Goal: Task Accomplishment & Management: Contribute content

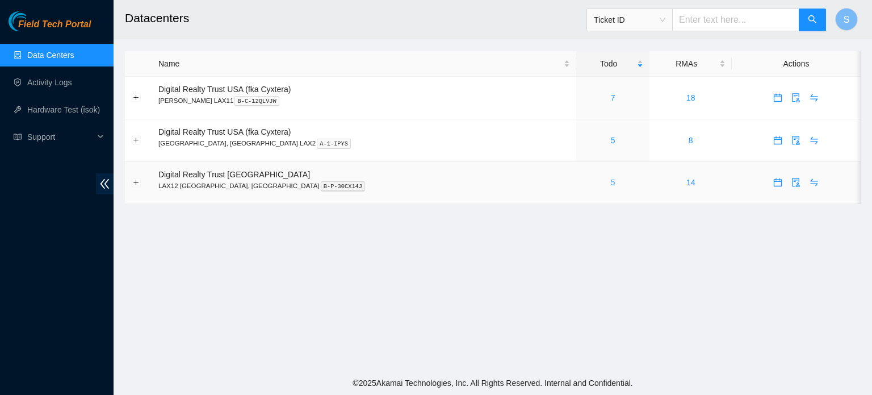
click at [611, 183] on link "5" at bounding box center [613, 182] width 5 height 9
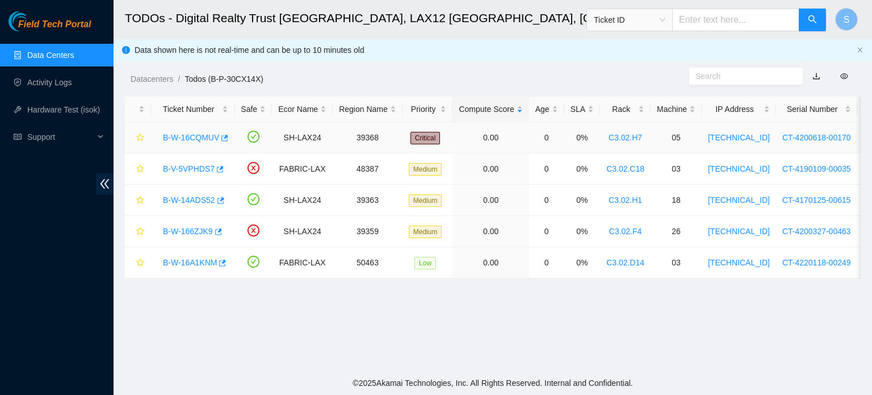
click at [182, 139] on link "B-W-16CQMUV" at bounding box center [191, 137] width 56 height 9
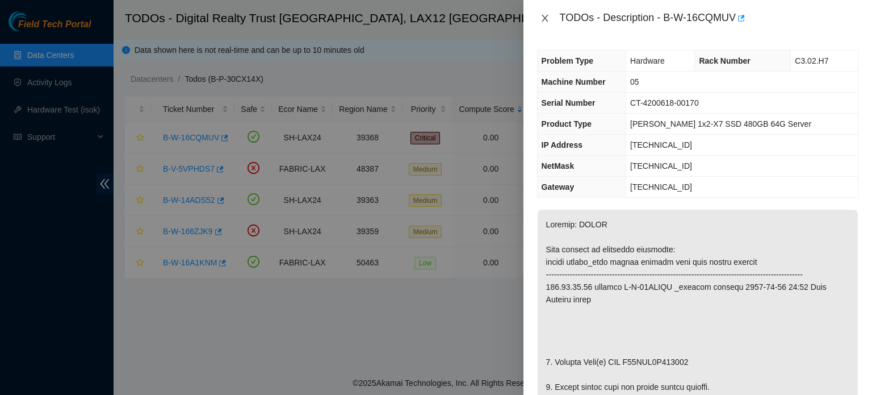
click at [549, 19] on icon "close" at bounding box center [545, 18] width 9 height 9
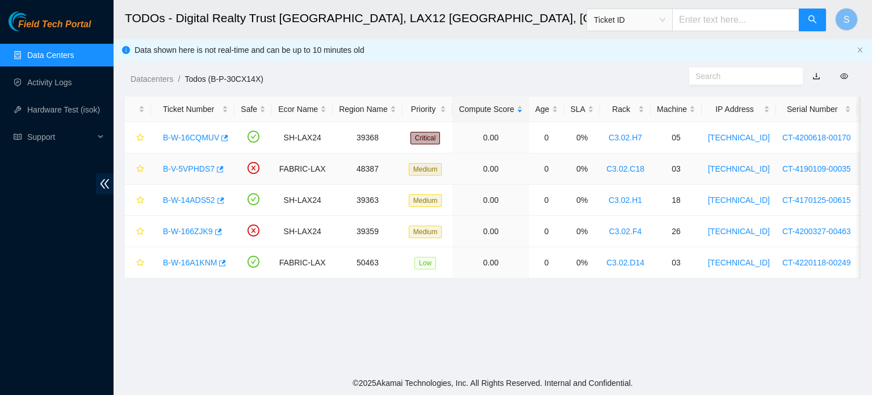
click at [186, 167] on link "B-V-5VPHDS7" at bounding box center [189, 168] width 52 height 9
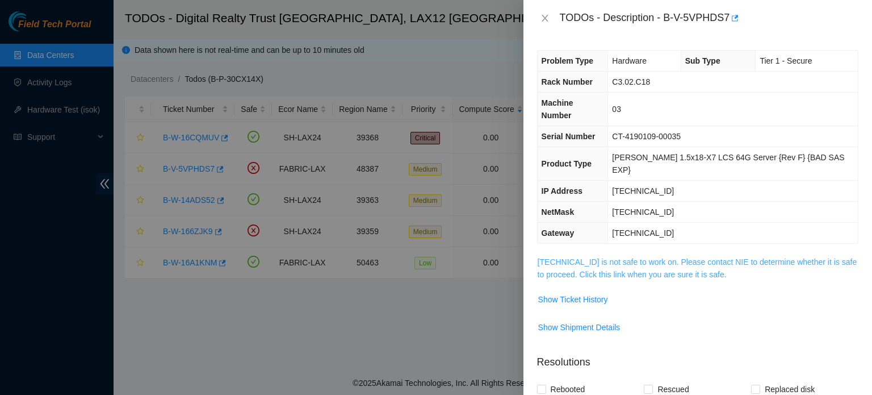
click at [667, 257] on link "23.66.234.70 is not safe to work on. Please contact NIE to determine whether it…" at bounding box center [698, 268] width 320 height 22
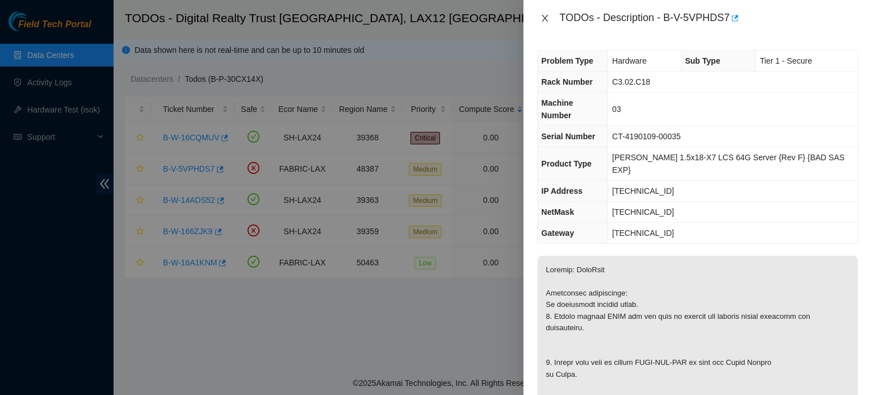
click at [550, 14] on button "Close" at bounding box center [545, 18] width 16 height 11
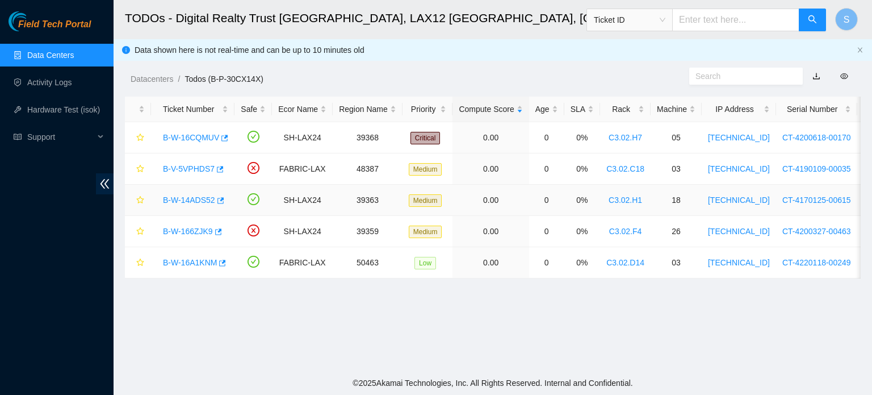
click at [189, 199] on link "B-W-14ADS52" at bounding box center [189, 199] width 52 height 9
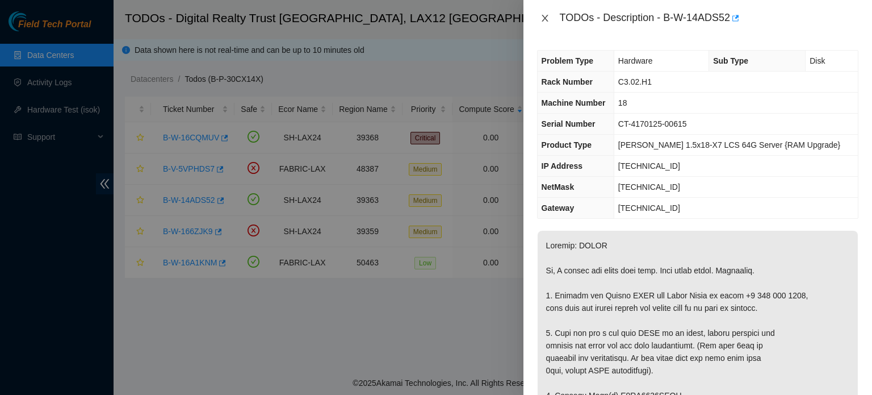
click at [547, 18] on icon "close" at bounding box center [545, 18] width 9 height 9
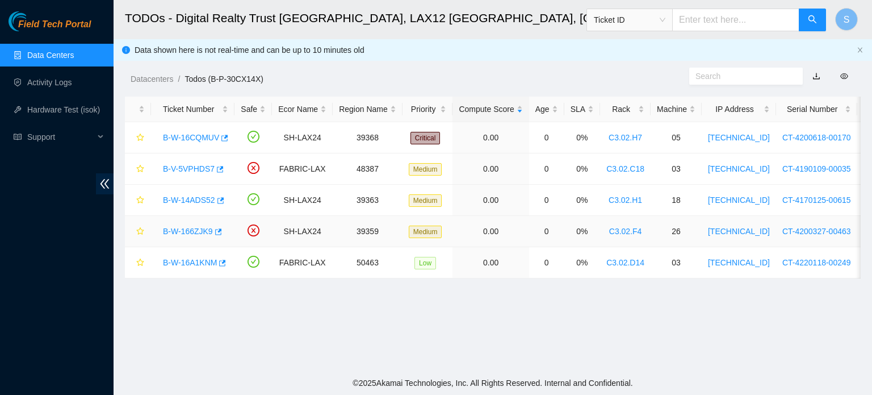
click at [187, 232] on link "B-W-166ZJK9" at bounding box center [188, 231] width 50 height 9
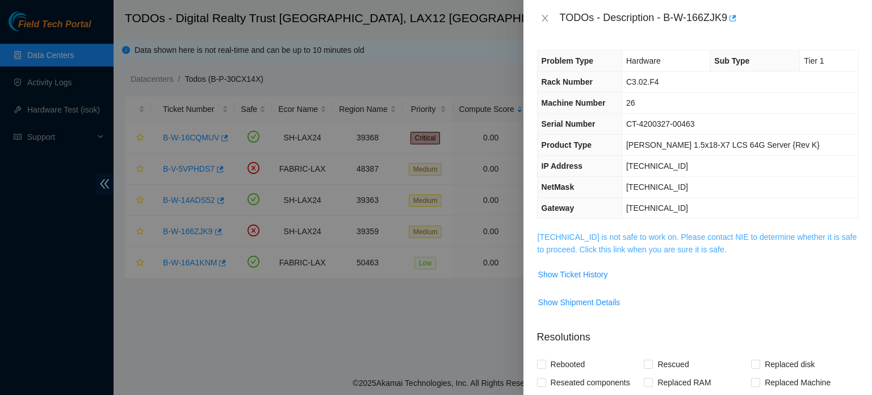
click at [633, 242] on link "184.28.73.39 is not safe to work on. Please contact NIE to determine whether it…" at bounding box center [698, 243] width 320 height 22
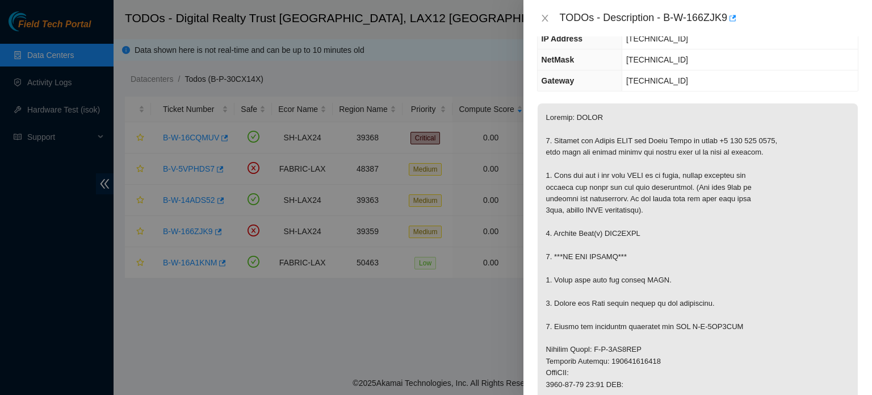
scroll to position [170, 0]
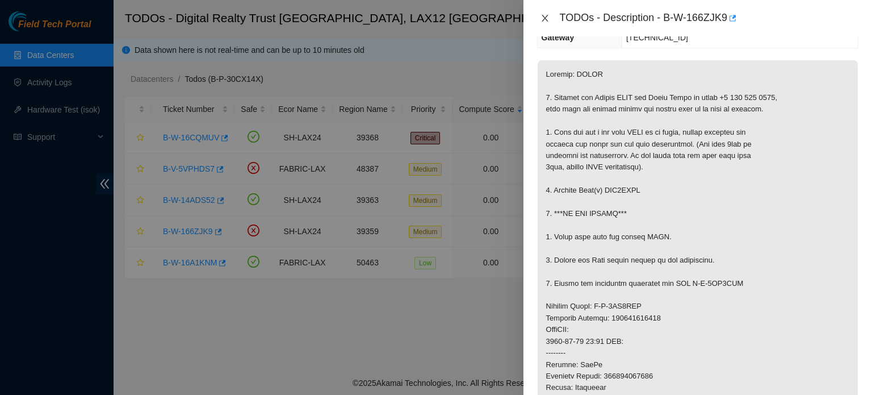
click at [545, 18] on icon "close" at bounding box center [545, 18] width 6 height 7
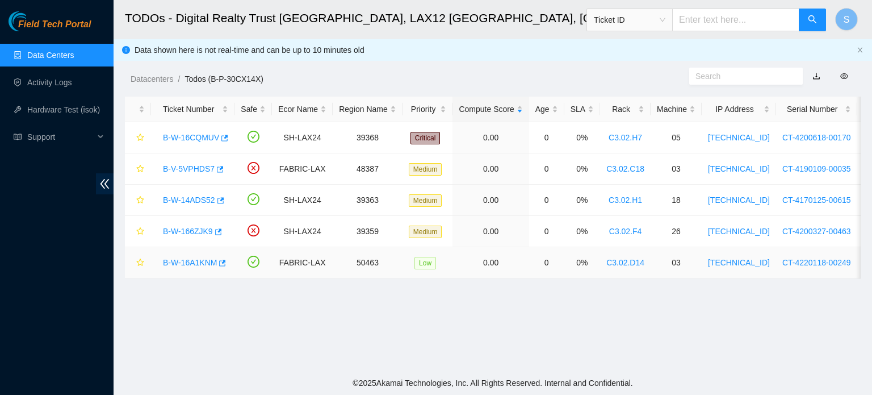
click at [198, 265] on link "B-W-16A1KNM" at bounding box center [190, 262] width 54 height 9
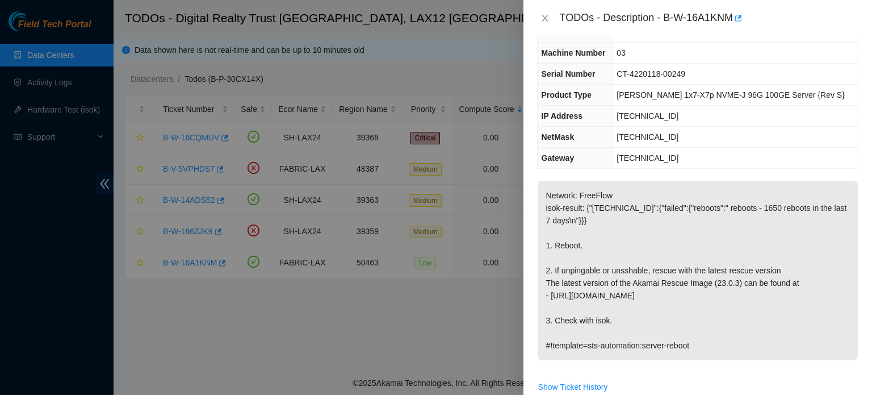
scroll to position [57, 0]
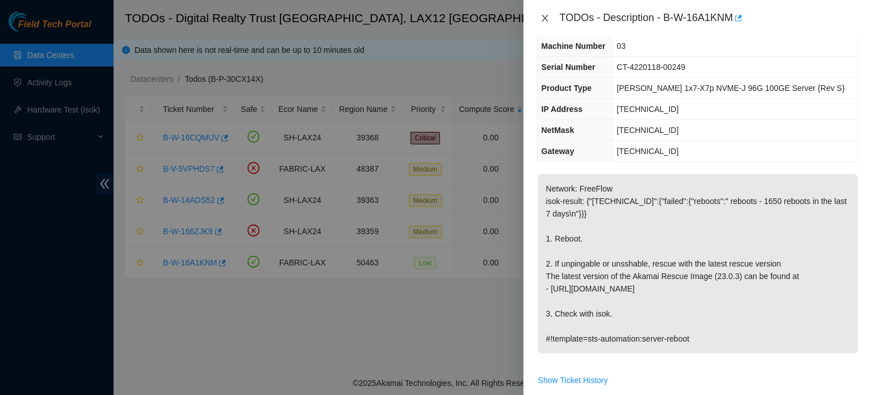
click at [547, 22] on icon "close" at bounding box center [545, 18] width 9 height 9
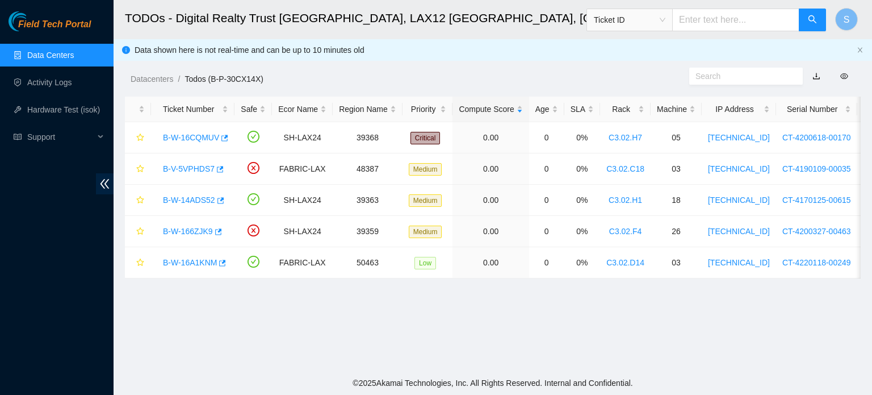
scroll to position [82, 0]
click at [48, 52] on link "Data Centers" at bounding box center [50, 55] width 47 height 9
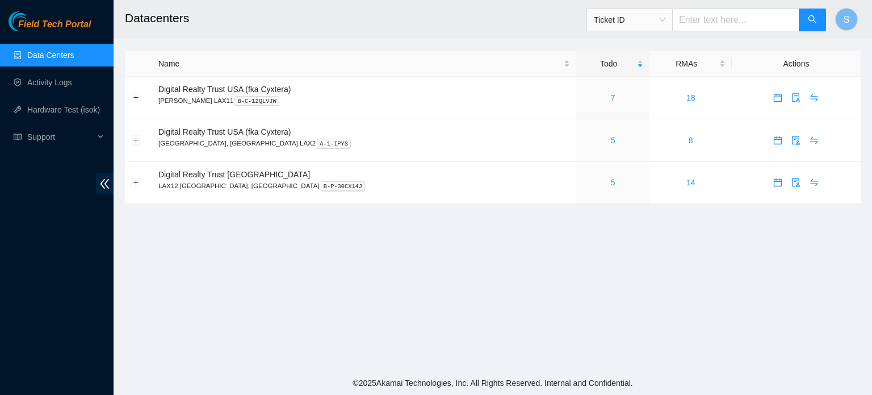
drag, startPoint x: 273, startPoint y: 322, endPoint x: 282, endPoint y: 331, distance: 12.8
click at [281, 331] on main "Datacenters Ticket ID S Name Todo RMAs Actions Digital Realty Trust USA (fka Cy…" at bounding box center [493, 185] width 759 height 371
click at [64, 68] on ul "Data Centers Activity Logs Hardware Test (isok) Support" at bounding box center [57, 95] width 114 height 109
click at [66, 78] on link "Activity Logs" at bounding box center [49, 82] width 45 height 9
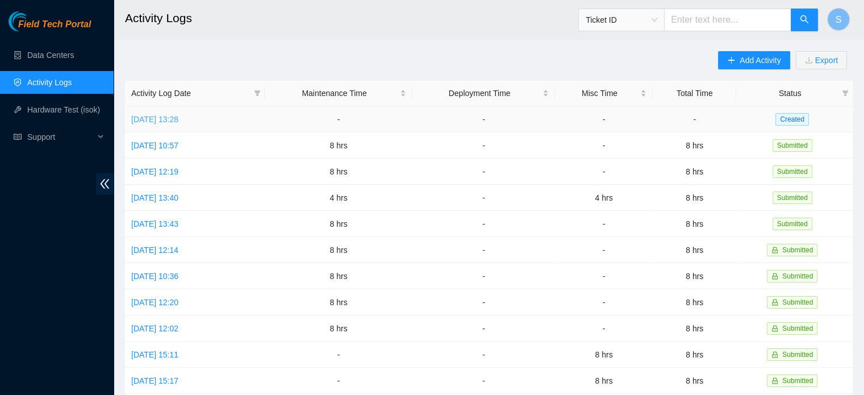
click at [178, 115] on link "Wed, 24 Sep 2025 13:28" at bounding box center [154, 119] width 47 height 9
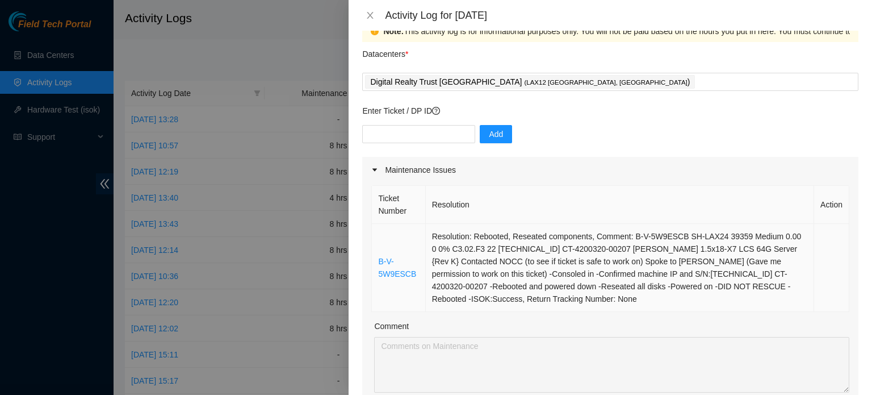
scroll to position [114, 0]
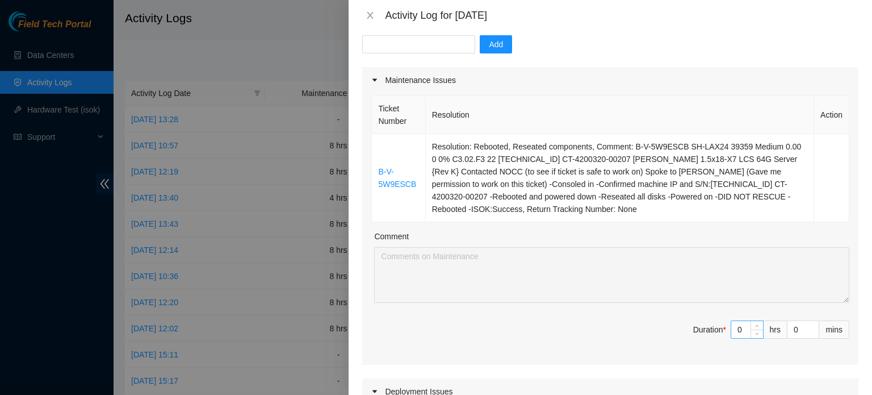
click at [731, 324] on input "0" at bounding box center [747, 329] width 32 height 17
type input "8"
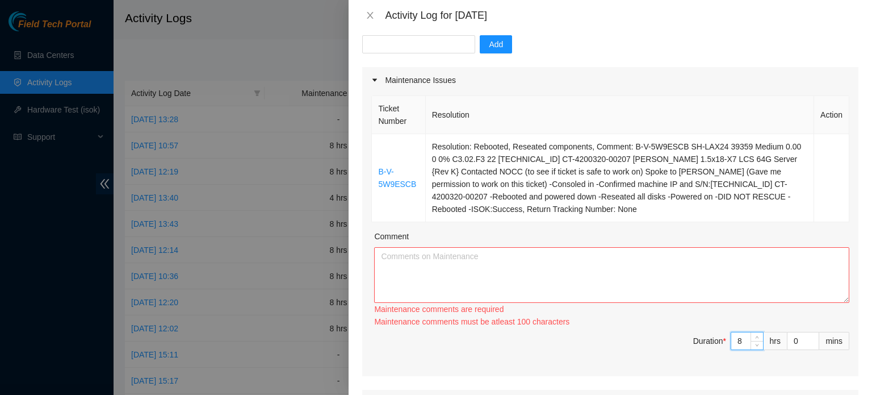
type input "8"
click at [710, 282] on textarea "Comment" at bounding box center [611, 275] width 475 height 56
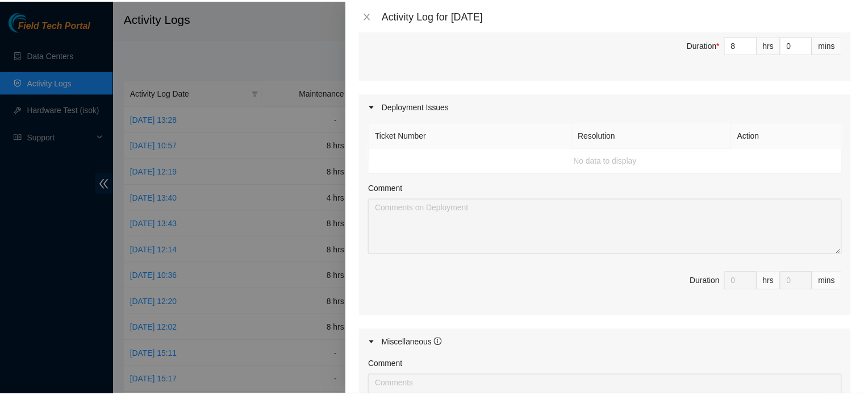
scroll to position [613, 0]
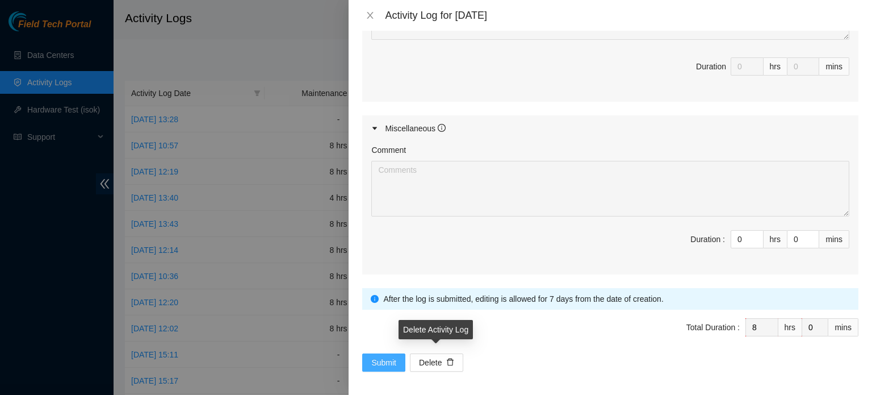
type textarea "Started my day logging into my akamai field tech portal and worked on a ticket …"
click at [366, 358] on button "Submit" at bounding box center [383, 362] width 43 height 18
